Goal: Book appointment/travel/reservation

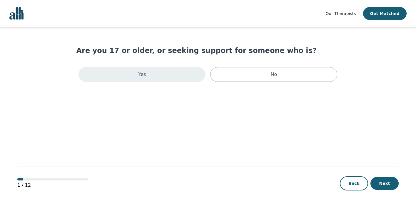
click at [173, 74] on div "Yes" at bounding box center [142, 74] width 127 height 15
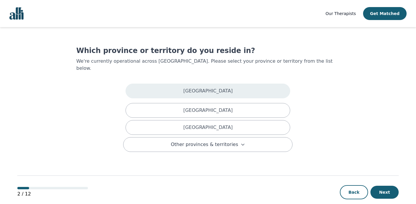
click at [175, 84] on div "[GEOGRAPHIC_DATA]" at bounding box center [208, 91] width 165 height 15
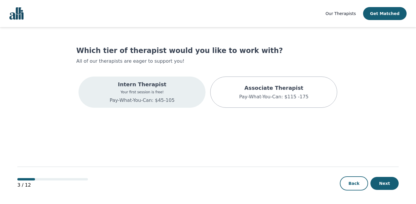
click at [174, 96] on div "Intern Therapist Your first session is free! Pay-What-You-Can: $45-105" at bounding box center [142, 91] width 127 height 31
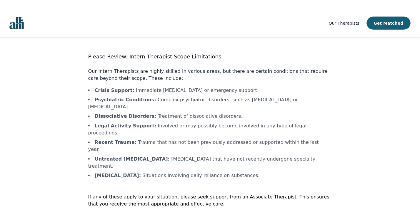
scroll to position [1, 0]
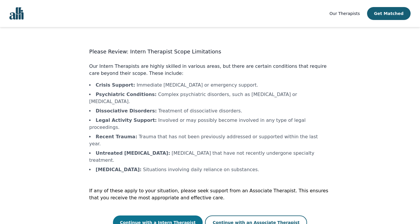
click at [175, 204] on button "Continue with a Intern Therapist" at bounding box center [158, 223] width 90 height 14
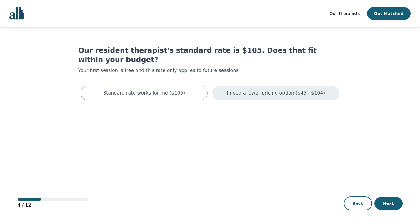
click at [241, 88] on div "I need a lower pricing option ($45 - $104)" at bounding box center [275, 93] width 127 height 15
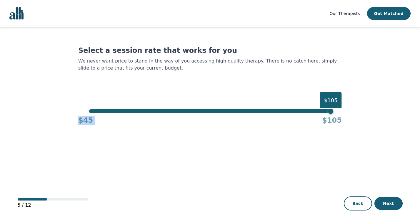
drag, startPoint x: 332, startPoint y: 113, endPoint x: 287, endPoint y: 119, distance: 46.0
click at [287, 119] on div "$45 $105" at bounding box center [210, 120] width 264 height 12
click at [314, 135] on main "Select a session rate that works for you We never want price to stand in the wa…" at bounding box center [210, 126] width 385 height 198
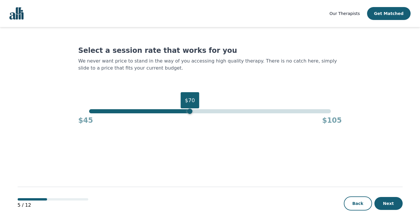
drag, startPoint x: 331, startPoint y: 111, endPoint x: 191, endPoint y: 126, distance: 140.8
click at [191, 126] on main "Select a session rate that works for you We never want price to stand in the wa…" at bounding box center [210, 126] width 385 height 198
click at [391, 204] on button "Next" at bounding box center [388, 203] width 28 height 13
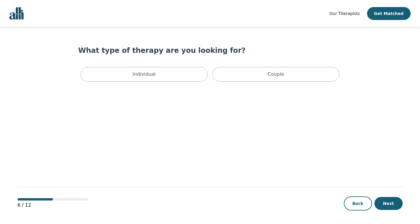
click at [175, 82] on div "Individual Couple" at bounding box center [210, 74] width 264 height 19
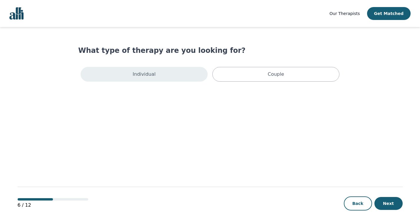
click at [174, 79] on div "Individual" at bounding box center [144, 74] width 127 height 15
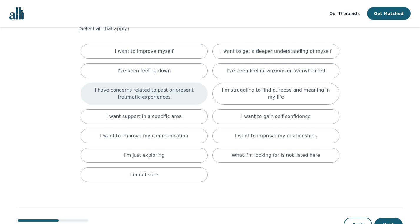
scroll to position [33, 0]
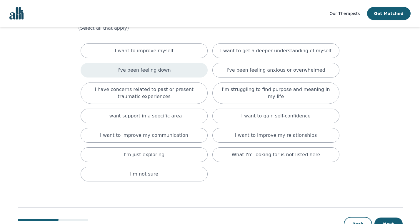
click at [187, 68] on div "I've been feeling down" at bounding box center [144, 70] width 127 height 15
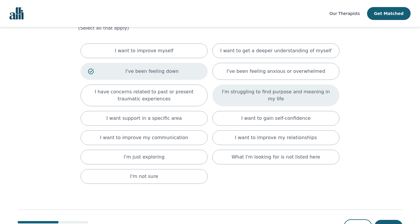
click at [235, 95] on p "I'm struggling to find purpose and meaning in my life" at bounding box center [276, 96] width 112 height 14
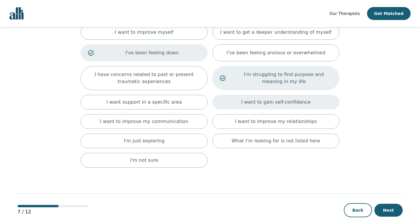
scroll to position [54, 0]
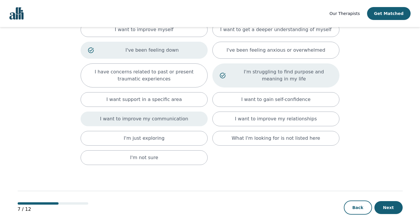
click at [189, 115] on div "I want to improve my communication" at bounding box center [144, 119] width 127 height 15
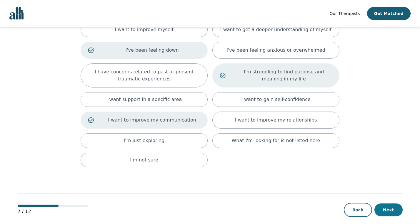
click at [389, 204] on button "Next" at bounding box center [388, 210] width 28 height 13
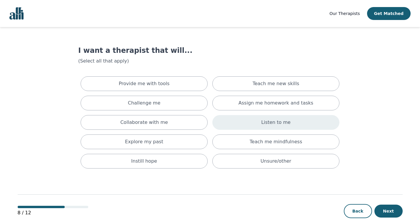
click at [241, 123] on div "Listen to me" at bounding box center [275, 122] width 127 height 15
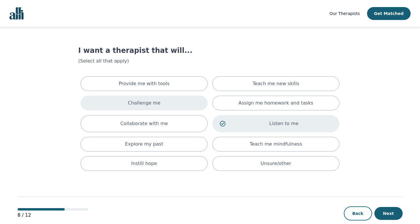
click at [191, 105] on div "Challenge me" at bounding box center [144, 103] width 127 height 15
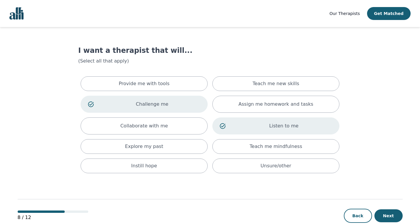
scroll to position [13, 0]
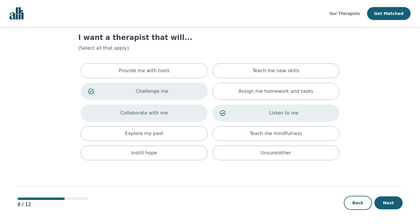
click at [179, 116] on div "Collaborate with me" at bounding box center [144, 113] width 127 height 17
click at [391, 199] on button "Next" at bounding box center [388, 203] width 28 height 13
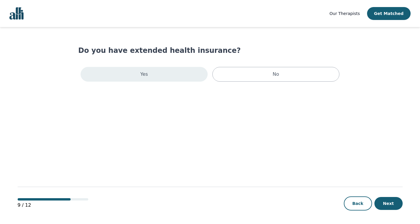
click at [182, 74] on div "Yes" at bounding box center [144, 74] width 127 height 15
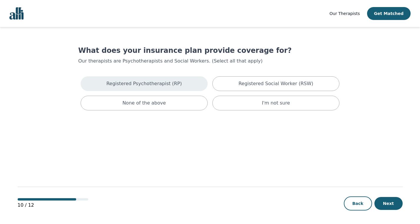
click at [188, 86] on div "Registered Psychotherapist (RP)" at bounding box center [144, 83] width 127 height 15
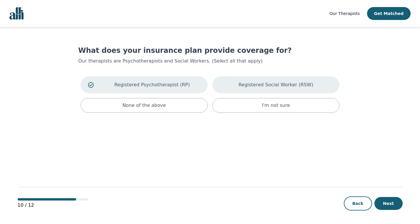
click at [260, 84] on p "Registered Social Worker (RSW)" at bounding box center [276, 84] width 75 height 7
click at [388, 203] on button "Next" at bounding box center [388, 203] width 28 height 13
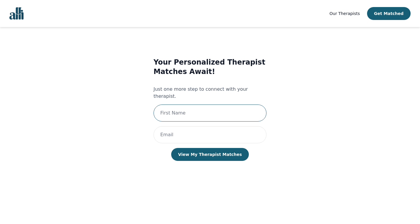
click at [243, 105] on input "text" at bounding box center [210, 113] width 113 height 17
type input "[PERSON_NAME]"
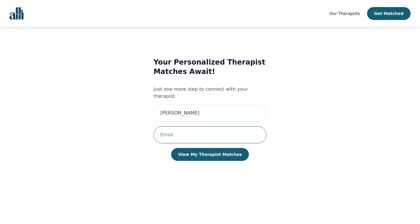
click at [220, 129] on input "email" at bounding box center [210, 134] width 113 height 17
type input "[EMAIL_ADDRESS][DOMAIN_NAME]"
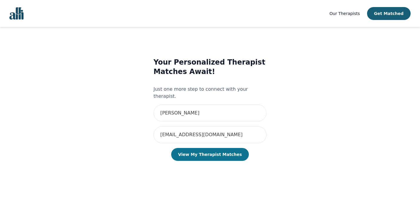
click at [217, 151] on button "View My Therapist Matches" at bounding box center [210, 154] width 78 height 13
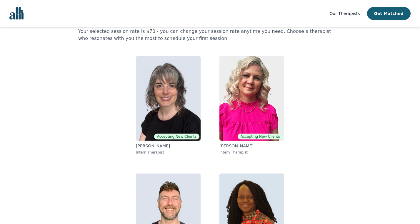
scroll to position [29, 0]
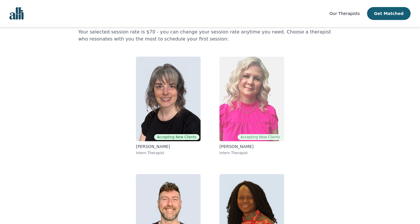
click at [251, 112] on img at bounding box center [251, 99] width 65 height 85
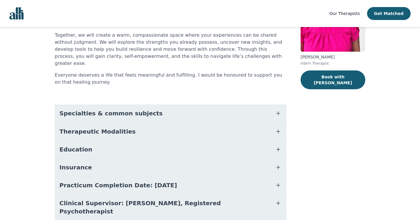
scroll to position [83, 0]
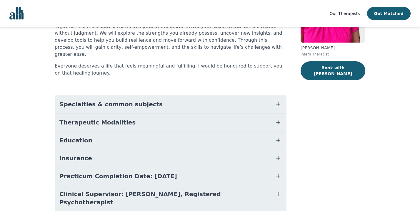
click at [231, 150] on button "Insurance" at bounding box center [171, 159] width 232 height 18
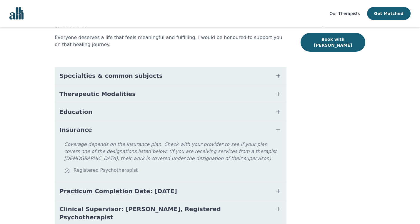
scroll to position [127, 0]
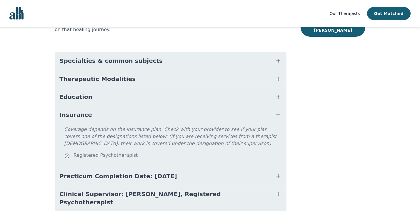
click at [141, 92] on button "Education" at bounding box center [171, 97] width 232 height 18
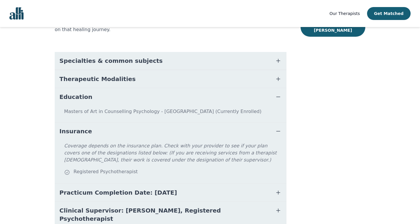
click at [136, 70] on button "Therapeutic Modalities" at bounding box center [171, 79] width 232 height 18
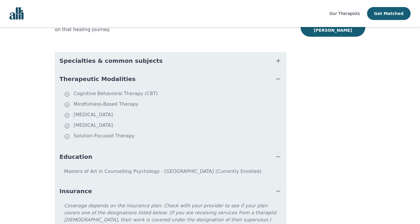
click at [152, 54] on button "Specialties & common subjects" at bounding box center [171, 61] width 232 height 18
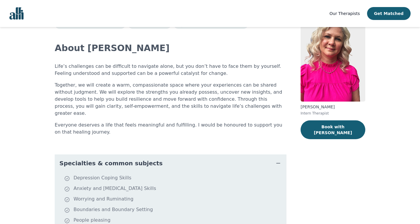
scroll to position [0, 0]
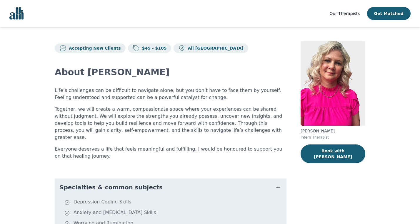
click at [346, 14] on span "Our Therapists" at bounding box center [344, 13] width 30 height 5
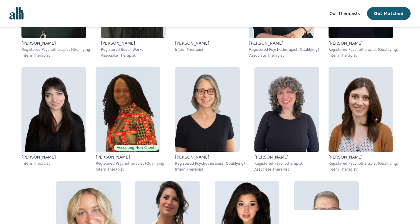
scroll to position [433, 0]
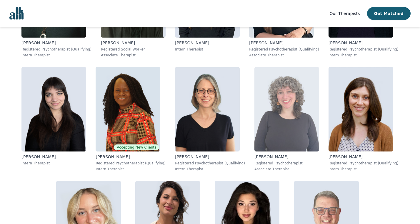
click at [254, 111] on img at bounding box center [286, 109] width 65 height 85
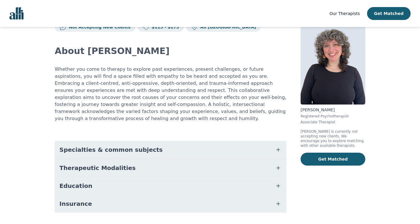
scroll to position [31, 0]
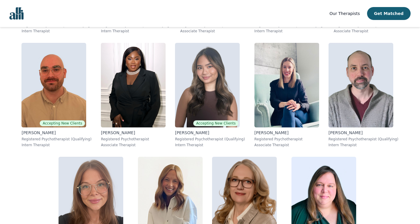
scroll to position [1714, 0]
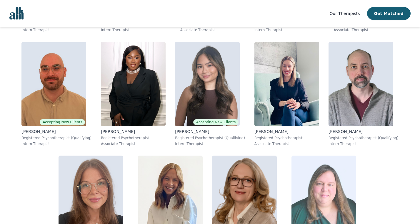
click at [292, 156] on img at bounding box center [324, 198] width 65 height 85
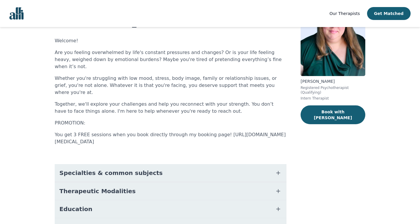
scroll to position [50, 0]
drag, startPoint x: 155, startPoint y: 129, endPoint x: 54, endPoint y: 124, distance: 101.3
click at [54, 124] on div "Accepting New Clients $45 - $105 All Canada About [PERSON_NAME] Welcome! Are yo…" at bounding box center [210, 142] width 339 height 331
copy p "[URL][DOMAIN_NAME][MEDICAL_DATA]"
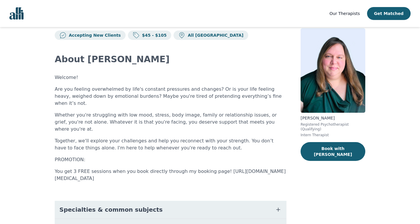
scroll to position [0, 0]
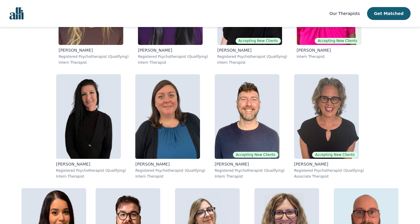
scroll to position [2926, 0]
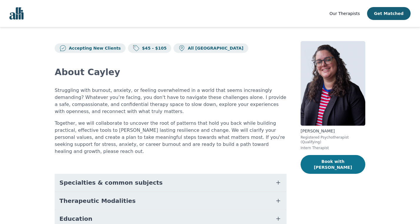
click at [322, 162] on button "Book with [PERSON_NAME]" at bounding box center [333, 164] width 65 height 19
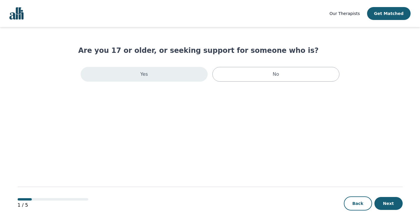
click at [177, 81] on div "Yes" at bounding box center [144, 74] width 127 height 15
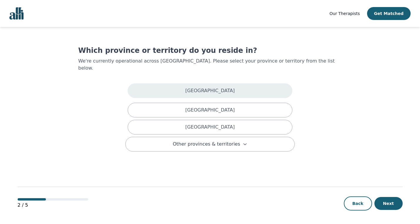
click at [185, 87] on div "[GEOGRAPHIC_DATA]" at bounding box center [210, 91] width 165 height 15
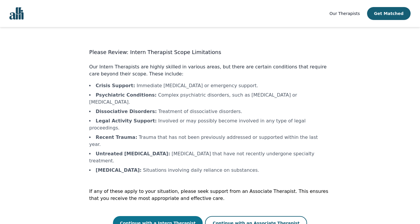
click at [179, 204] on button "Continue with a Intern Therapist" at bounding box center [158, 224] width 90 height 14
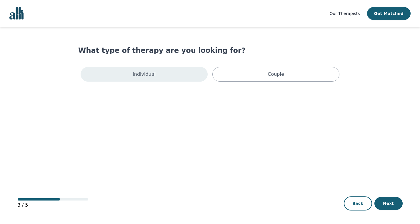
click at [186, 73] on div "Individual" at bounding box center [144, 74] width 127 height 15
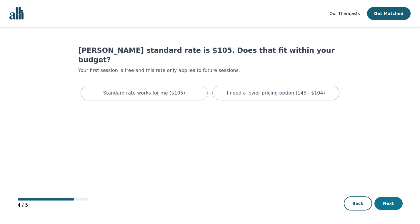
click at [384, 204] on button "Next" at bounding box center [388, 203] width 28 height 13
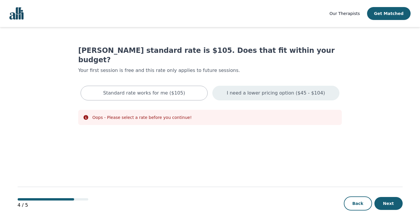
click at [271, 87] on div "I need a lower pricing option ($45 - $104)" at bounding box center [275, 93] width 127 height 15
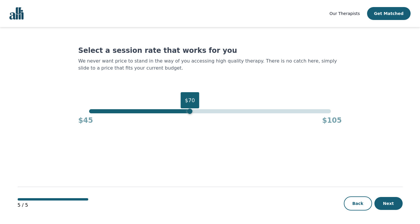
drag, startPoint x: 331, startPoint y: 114, endPoint x: 188, endPoint y: 133, distance: 144.6
click at [188, 133] on main "Select a session rate that works for you We never want price to stand in the wa…" at bounding box center [210, 126] width 385 height 198
click at [394, 204] on button "Next" at bounding box center [388, 203] width 28 height 13
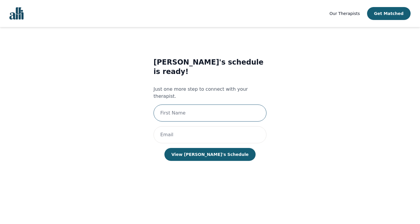
click at [229, 105] on input "text" at bounding box center [210, 113] width 113 height 17
type input "[PERSON_NAME]"
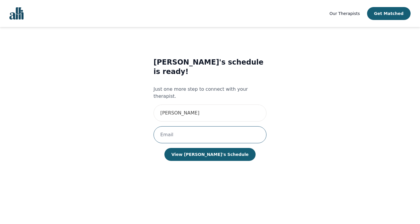
click at [213, 126] on input "email" at bounding box center [210, 134] width 113 height 17
type input "[EMAIL_ADDRESS][DOMAIN_NAME]"
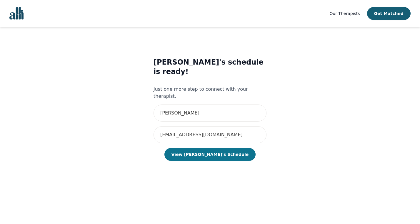
click at [210, 148] on button "View [PERSON_NAME]'s Schedule" at bounding box center [209, 154] width 91 height 13
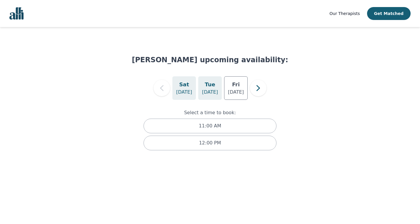
click at [216, 96] on div "[DATE]" at bounding box center [210, 88] width 24 height 24
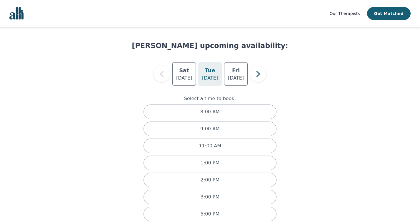
scroll to position [23, 0]
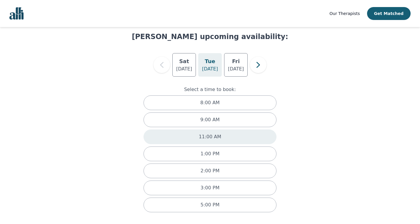
click at [185, 137] on div "11:00 AM" at bounding box center [210, 137] width 133 height 15
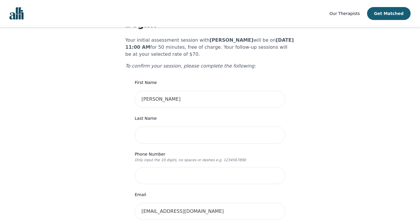
scroll to position [64, 0]
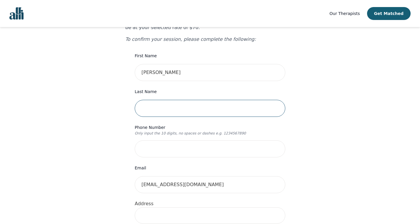
click at [204, 103] on input "text" at bounding box center [210, 108] width 151 height 17
type input "Ready"
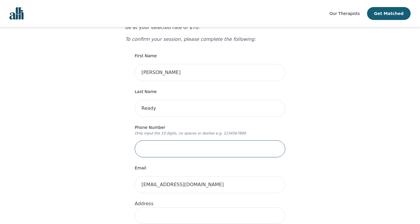
type input "3062029005"
type input "[STREET_ADDRESS]"
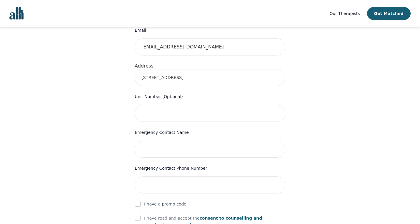
scroll to position [202, 0]
click at [193, 141] on input "text" at bounding box center [210, 149] width 151 height 17
click at [195, 129] on label "Emergency Contact Name" at bounding box center [210, 132] width 151 height 7
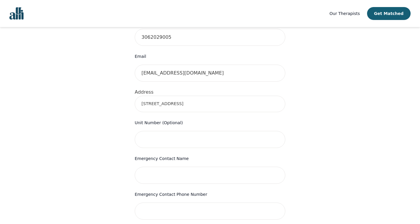
scroll to position [180, 0]
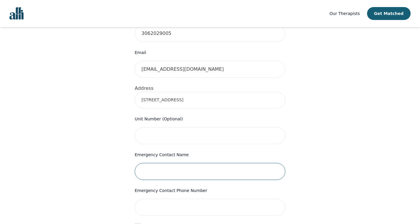
click at [176, 163] on input "text" at bounding box center [210, 171] width 151 height 17
type input "[PERSON_NAME]"
type input "3062203829"
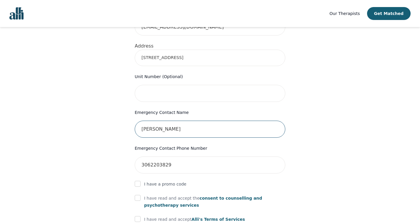
scroll to position [254, 0]
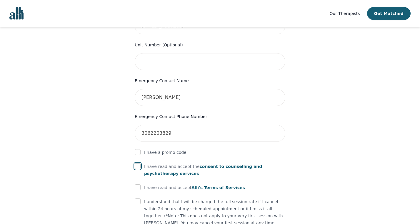
click at [135, 164] on input "checkbox" at bounding box center [138, 167] width 6 height 6
checkbox input "true"
click at [135, 184] on div at bounding box center [138, 187] width 6 height 7
click at [135, 185] on input "checkbox" at bounding box center [138, 188] width 6 height 6
checkbox input "true"
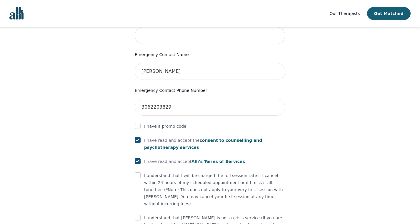
scroll to position [280, 0]
click at [137, 172] on input "checkbox" at bounding box center [138, 175] width 6 height 6
checkbox input "true"
click at [138, 204] on input "checkbox" at bounding box center [138, 218] width 6 height 6
checkbox input "true"
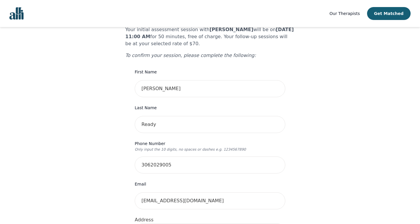
scroll to position [0, 0]
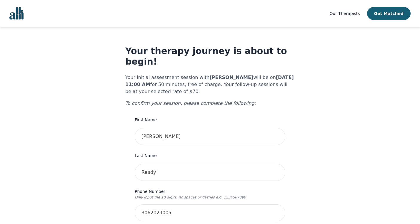
drag, startPoint x: 203, startPoint y: 66, endPoint x: 236, endPoint y: 67, distance: 33.5
click at [236, 75] on b "[PERSON_NAME]" at bounding box center [232, 78] width 44 height 6
copy b "[PERSON_NAME]"
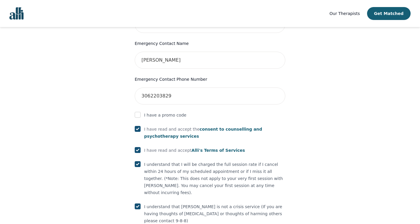
scroll to position [305, 0]
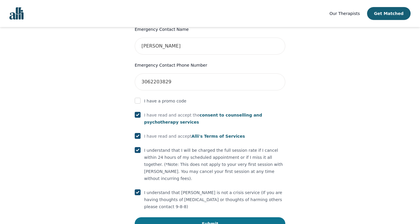
click at [200, 204] on button "Submit" at bounding box center [210, 224] width 151 height 13
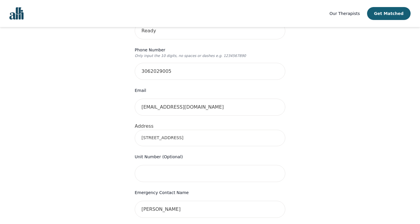
scroll to position [166, 0]
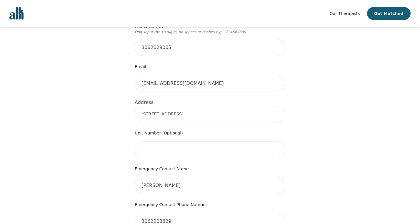
click at [166, 106] on input "[STREET_ADDRESS]" at bounding box center [210, 114] width 151 height 16
click at [125, 116] on div "Your therapy journey is about to begin! Your initial assessment session with [P…" at bounding box center [209, 136] width 169 height 512
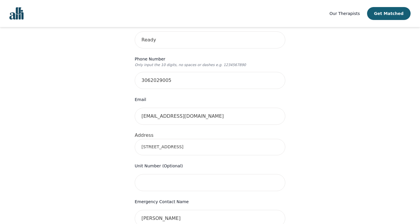
scroll to position [146, 0]
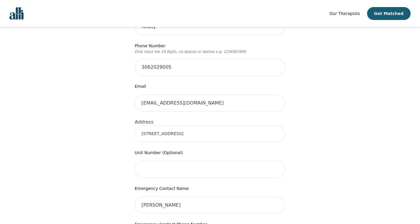
click at [184, 126] on input "[STREET_ADDRESS]" at bounding box center [210, 134] width 151 height 16
click at [334, 109] on div "Your therapy journey is about to begin! Your initial assessment session with [P…" at bounding box center [210, 156] width 406 height 550
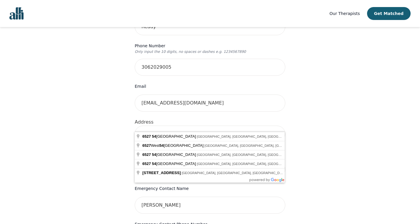
click at [184, 126] on input "6527 54" at bounding box center [210, 134] width 151 height 16
click at [167, 126] on input "6527 54" at bounding box center [210, 134] width 151 height 16
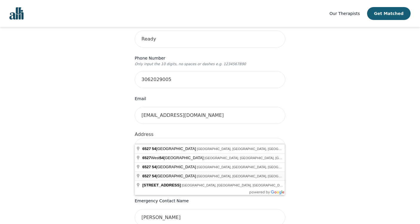
scroll to position [131, 0]
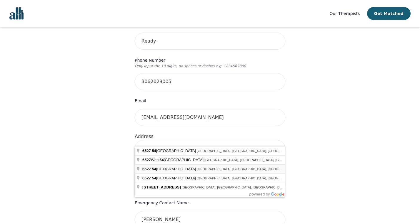
type input "[STREET_ADDRESS]"
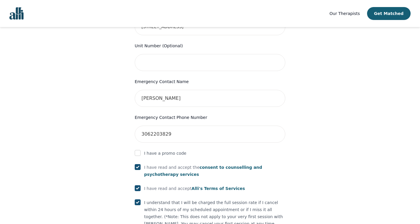
scroll to position [328, 0]
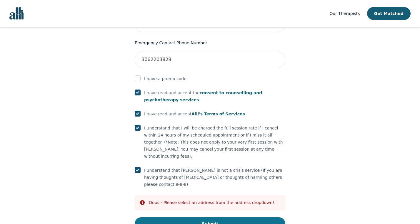
click at [165, 204] on button "Submit" at bounding box center [210, 224] width 151 height 13
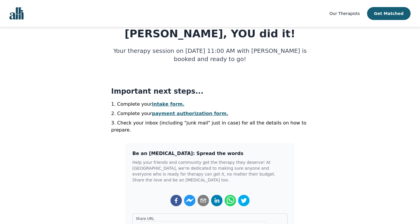
scroll to position [69, 0]
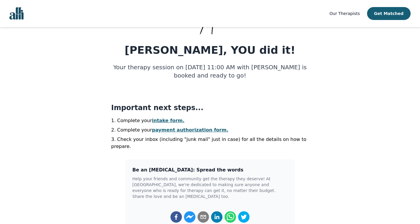
click at [159, 119] on link "intake form." at bounding box center [168, 121] width 33 height 6
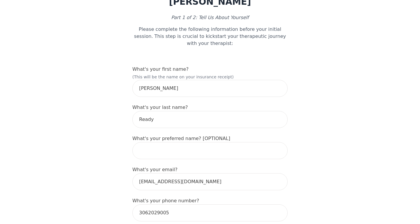
scroll to position [46, 0]
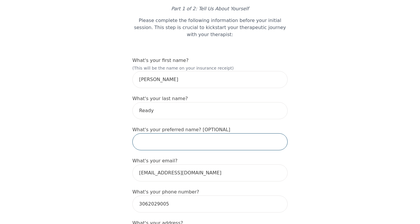
click at [158, 139] on input "text" at bounding box center [209, 142] width 155 height 17
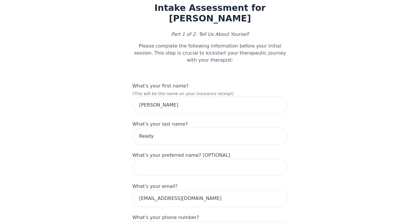
scroll to position [0, 0]
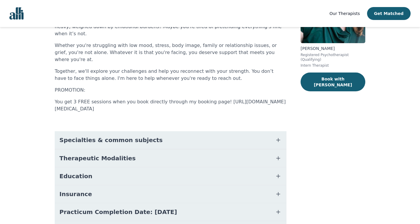
scroll to position [111, 0]
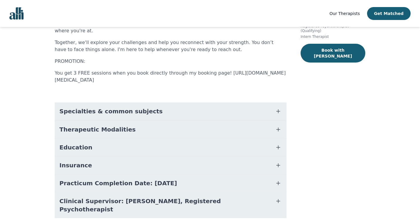
click at [199, 175] on button "Practicum Completion Date: [DATE]" at bounding box center [171, 184] width 232 height 18
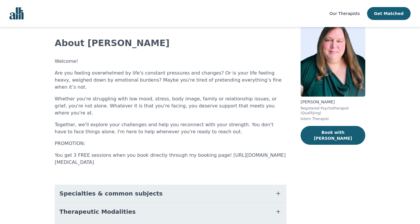
scroll to position [0, 0]
